Goal: Information Seeking & Learning: Learn about a topic

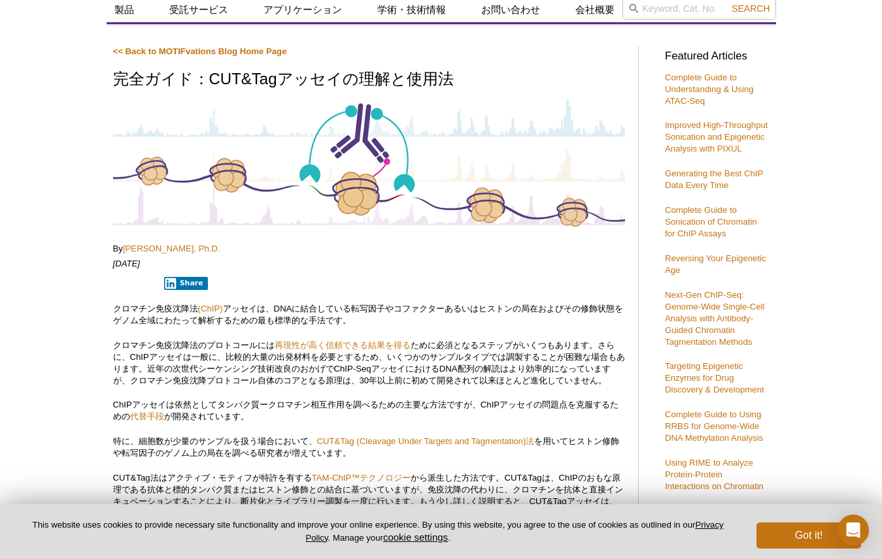
scroll to position [65, 0]
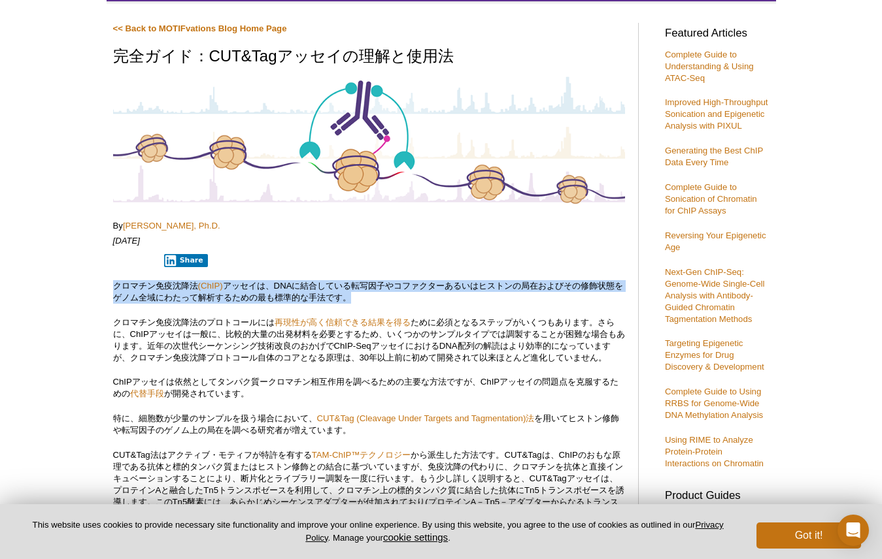
drag, startPoint x: 116, startPoint y: 288, endPoint x: 375, endPoint y: 296, distance: 259.6
click at [375, 296] on p "クロマチン免疫沈降法 (ChIP) アッセイは、DNAに結合している転写因子やコファクターあるいはヒストンの局在およびその修飾状態をゲノム全域にわたって解析す…" at bounding box center [369, 292] width 512 height 24
copy p "クロマチン免疫沈降法 (ChIP) アッセイは、DNAに結合している転写因子やコファクターあるいはヒストンの局在およびその修飾状態をゲノム全域にわたって解析す…"
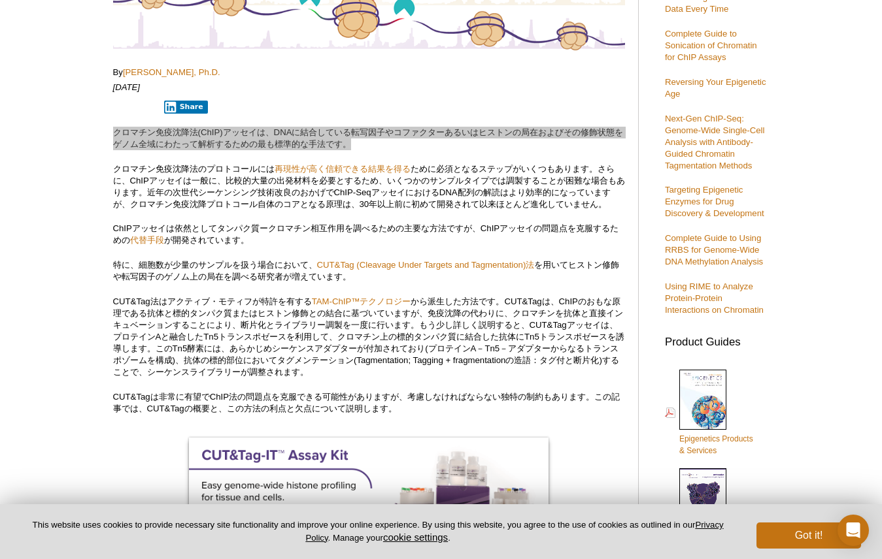
scroll to position [196, 0]
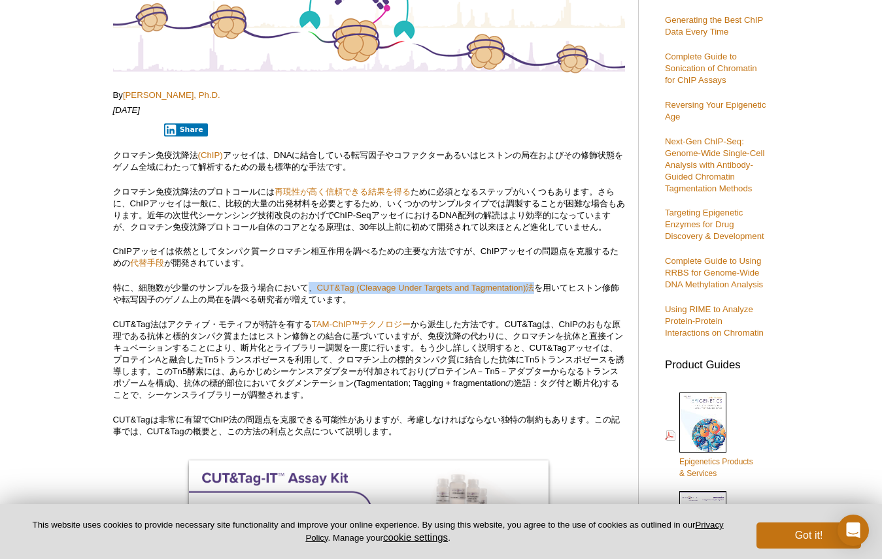
drag, startPoint x: 313, startPoint y: 283, endPoint x: 537, endPoint y: 290, distance: 224.3
click at [537, 290] on p "特に、細胞数が少量のサンプルを扱う場合において、 CUT&Tag (Cleavage Under Targets and Tagmentation)法 を用い…" at bounding box center [369, 294] width 512 height 24
copy p "、 CUT&Tag (Cleavage Under Targets and Tagmentation)法"
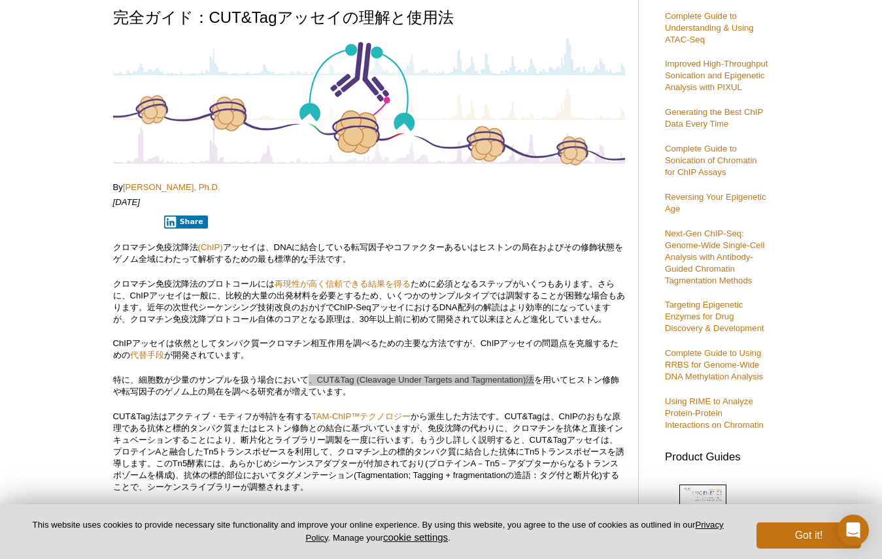
scroll to position [0, 0]
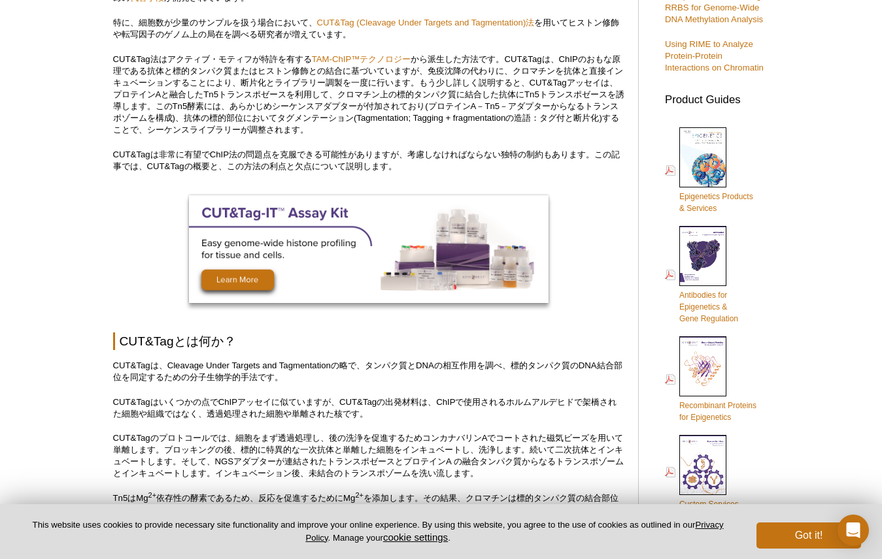
scroll to position [503, 0]
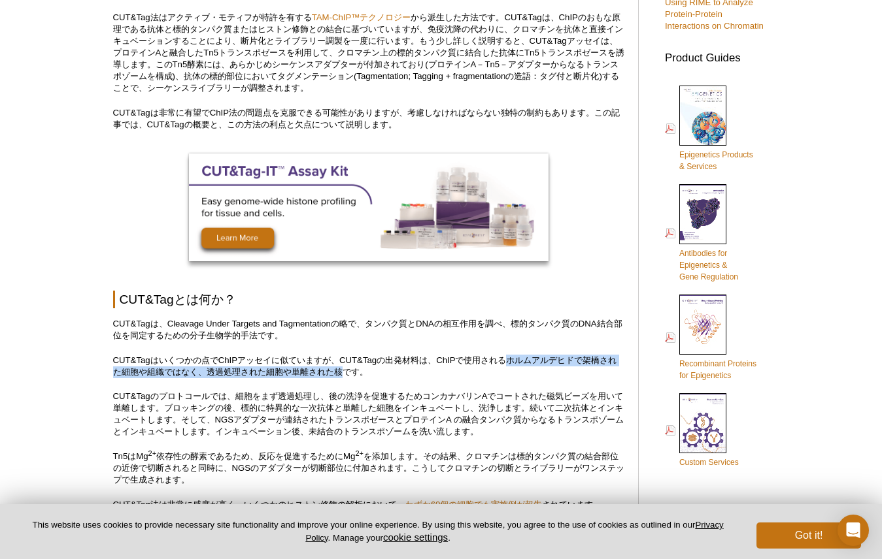
drag, startPoint x: 512, startPoint y: 362, endPoint x: 346, endPoint y: 375, distance: 165.9
click at [346, 375] on p "CUT&Tagはいくつかの点でChIPアッセイに似ていますが、CUT&Tagの出発材料は、ChIPで使用されるホルムアルデヒドで架橋された細胞や組織ではなく、…" at bounding box center [369, 367] width 512 height 24
copy p "ホルムアルデヒドで架橋された細胞や組織ではなく、透過処理された細胞や単離された核"
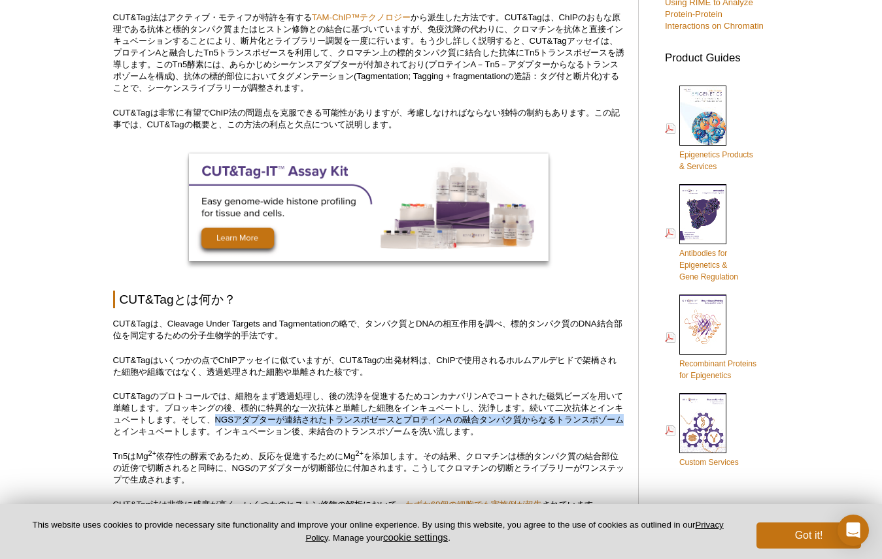
drag, startPoint x: 231, startPoint y: 422, endPoint x: 141, endPoint y: 429, distance: 90.5
click at [141, 429] on p "CUT&Tagのプロトコールでは、細胞をまず透過処理し、後の洗浄を促進するためコンカナバリンAでコートされた磁気ビーズを用いて単離します。ブロッキングの後、標…" at bounding box center [369, 414] width 512 height 47
copy p "NGSアダプターが連結されたトランスポゼースとプロテインA の融合タンパク質からなるトランスポゾーム"
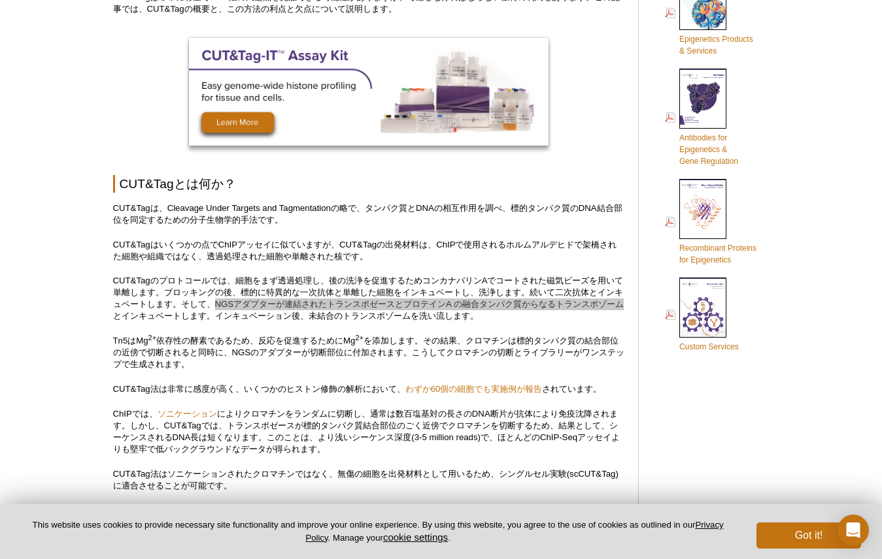
scroll to position [634, 0]
